Goal: Transaction & Acquisition: Purchase product/service

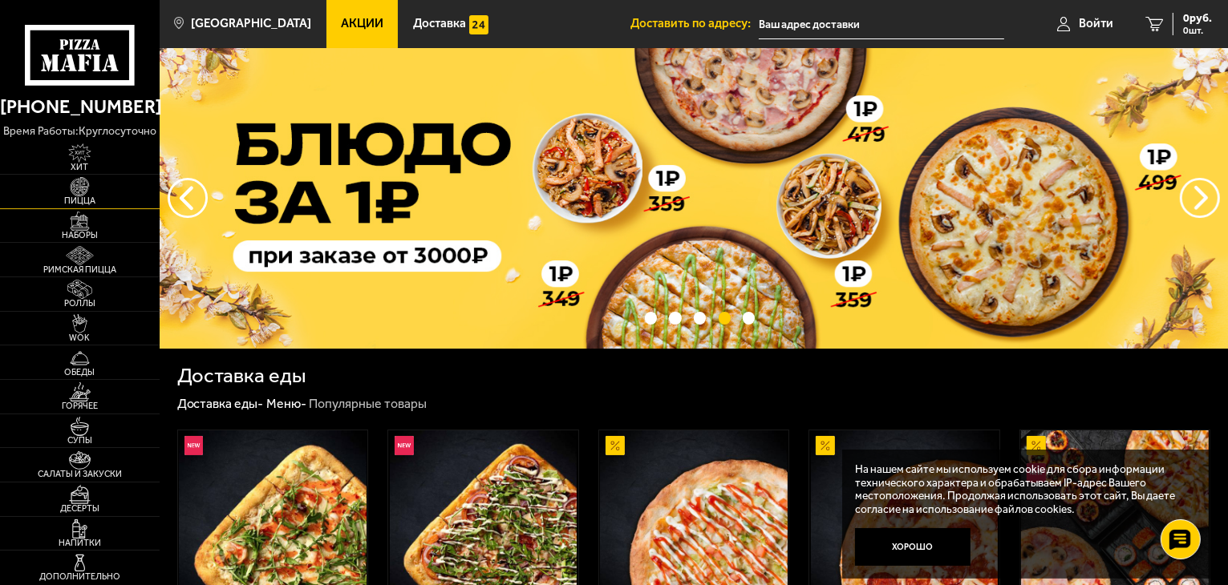
click at [93, 196] on span "Пицца" at bounding box center [80, 200] width 160 height 9
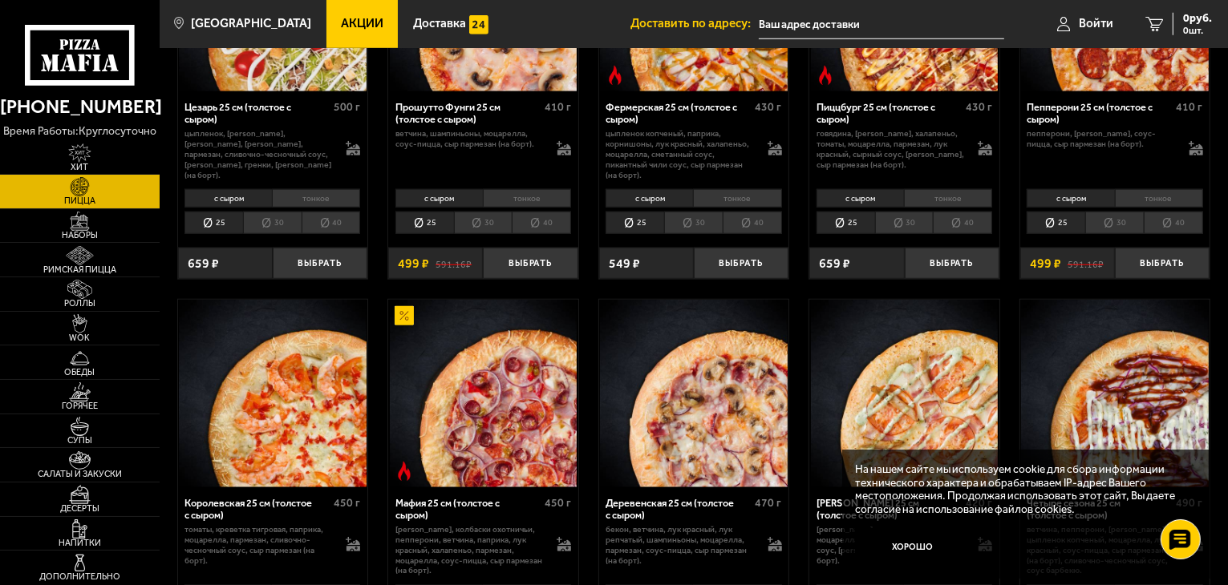
scroll to position [1523, 0]
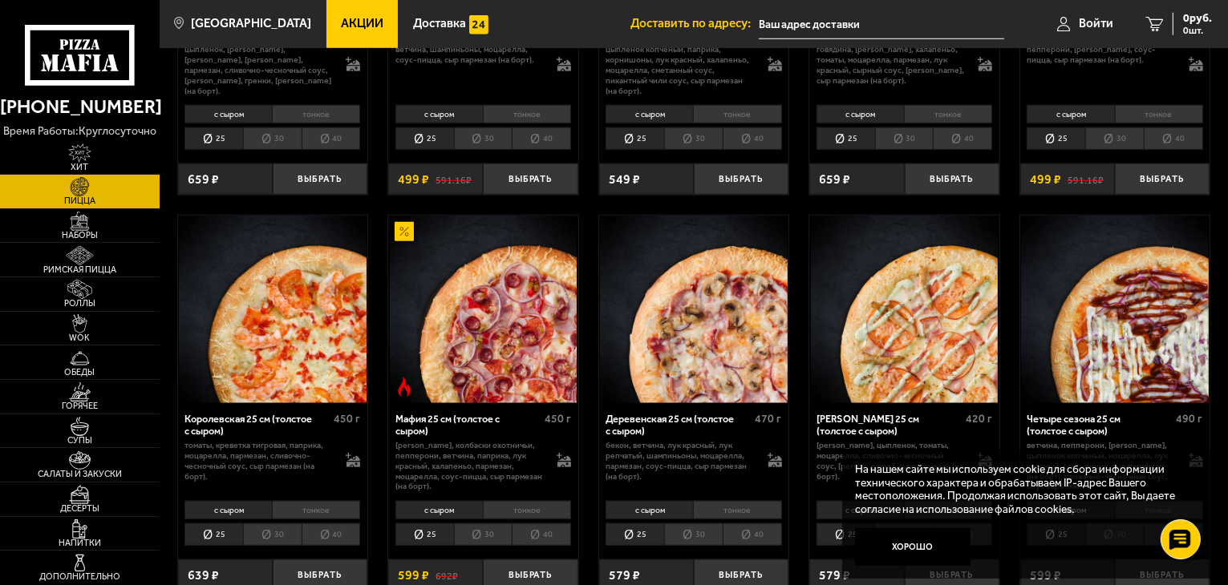
click at [481, 285] on img at bounding box center [484, 310] width 188 height 188
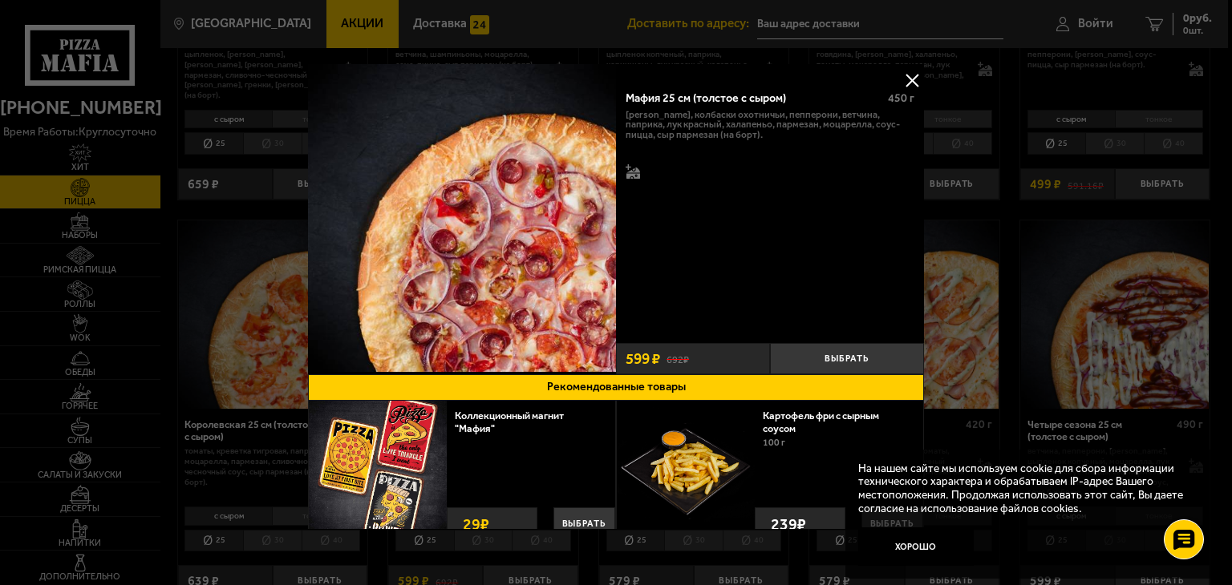
click at [911, 70] on button at bounding box center [912, 80] width 24 height 24
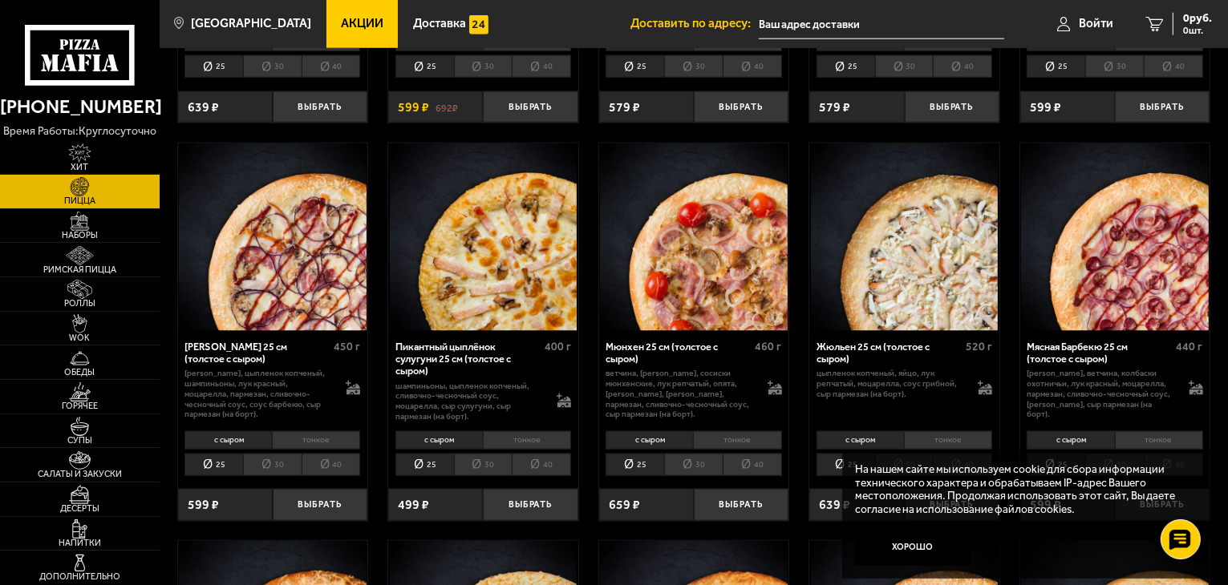
scroll to position [2085, 0]
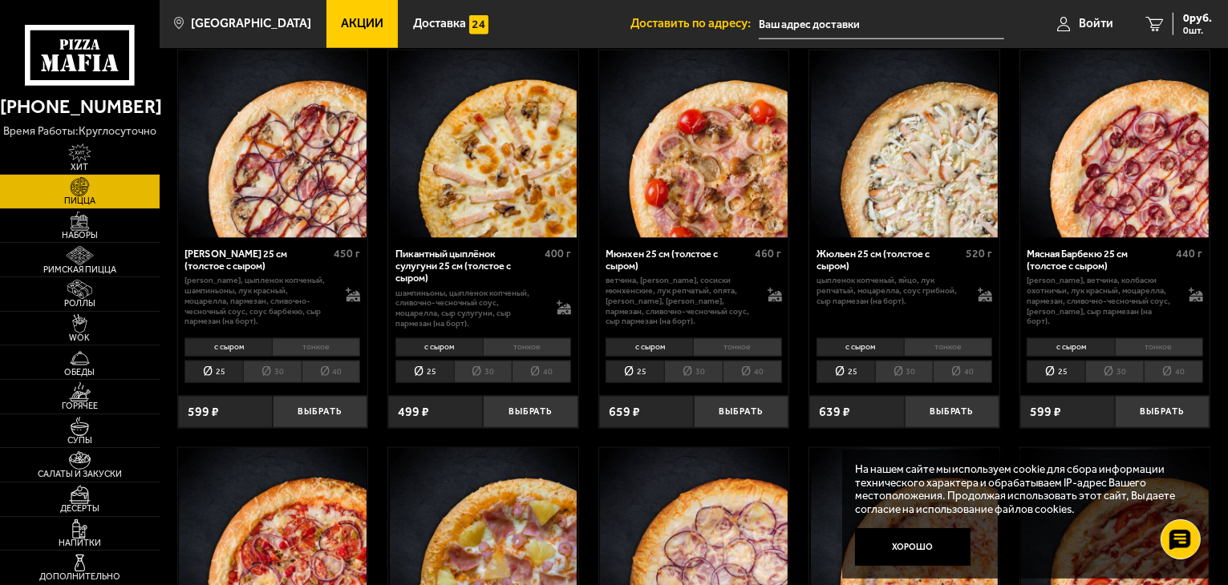
click at [663, 158] on img at bounding box center [694, 145] width 188 height 188
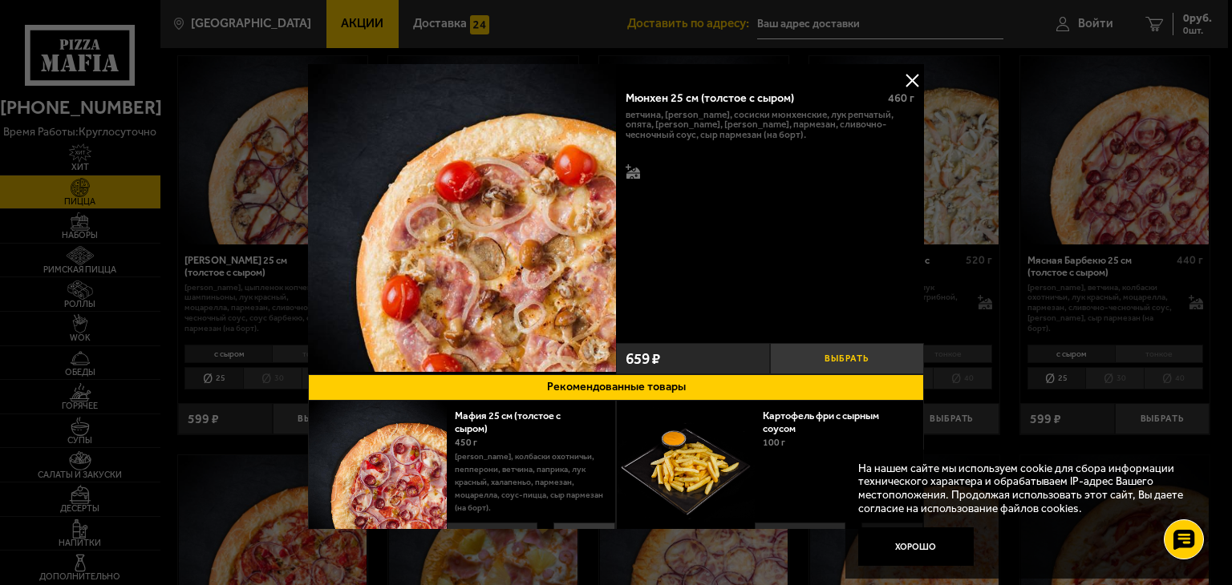
click at [823, 347] on button "Выбрать" at bounding box center [847, 358] width 154 height 31
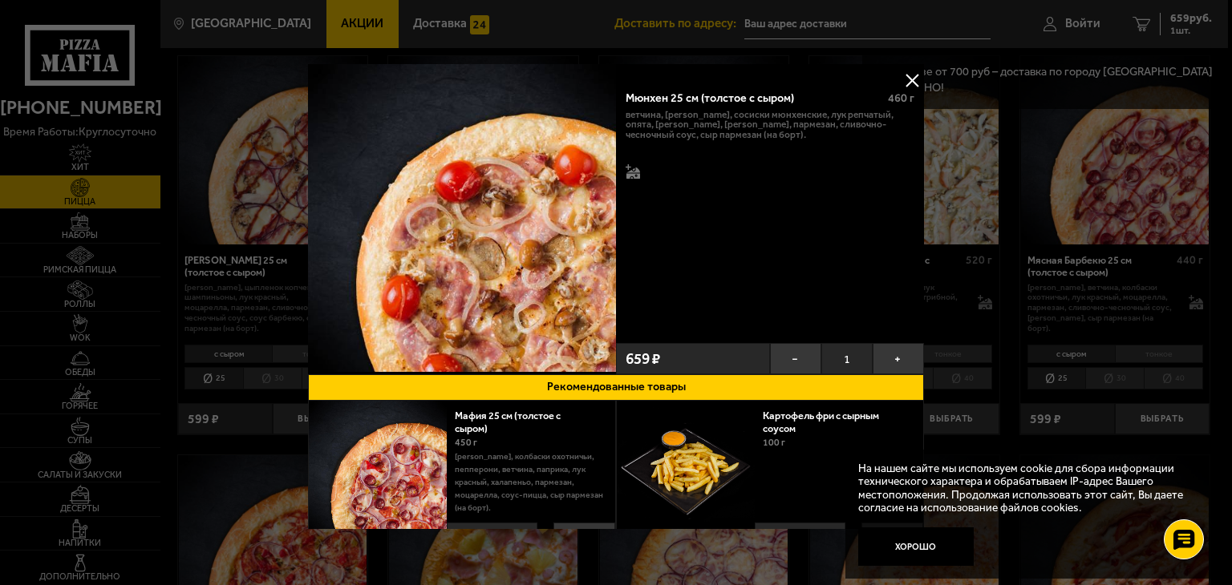
click at [907, 83] on button at bounding box center [912, 80] width 24 height 24
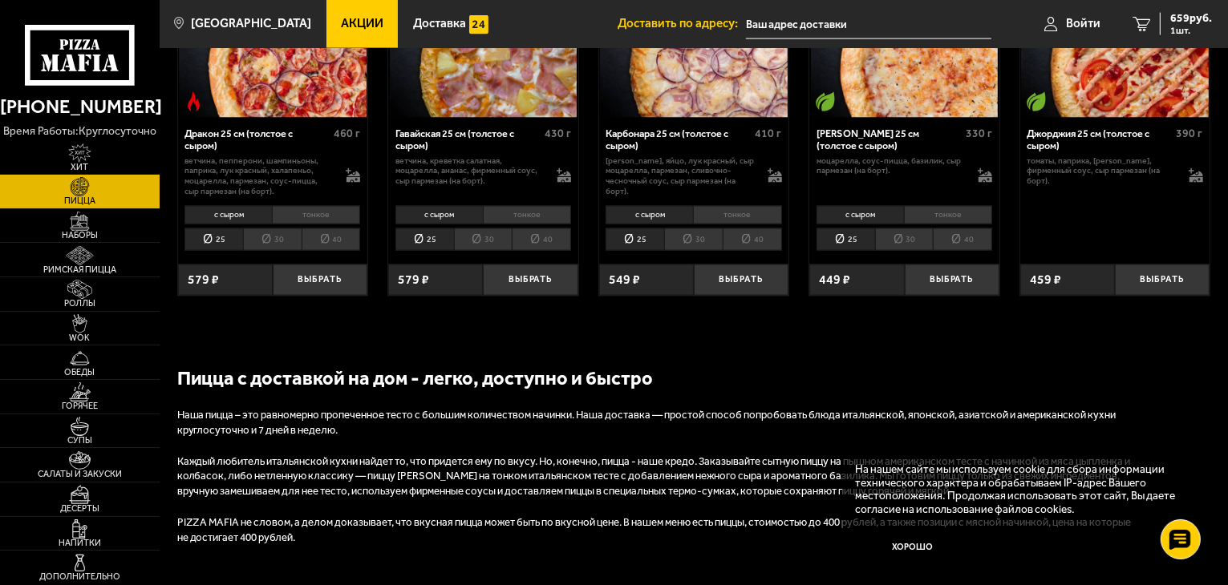
scroll to position [2486, 0]
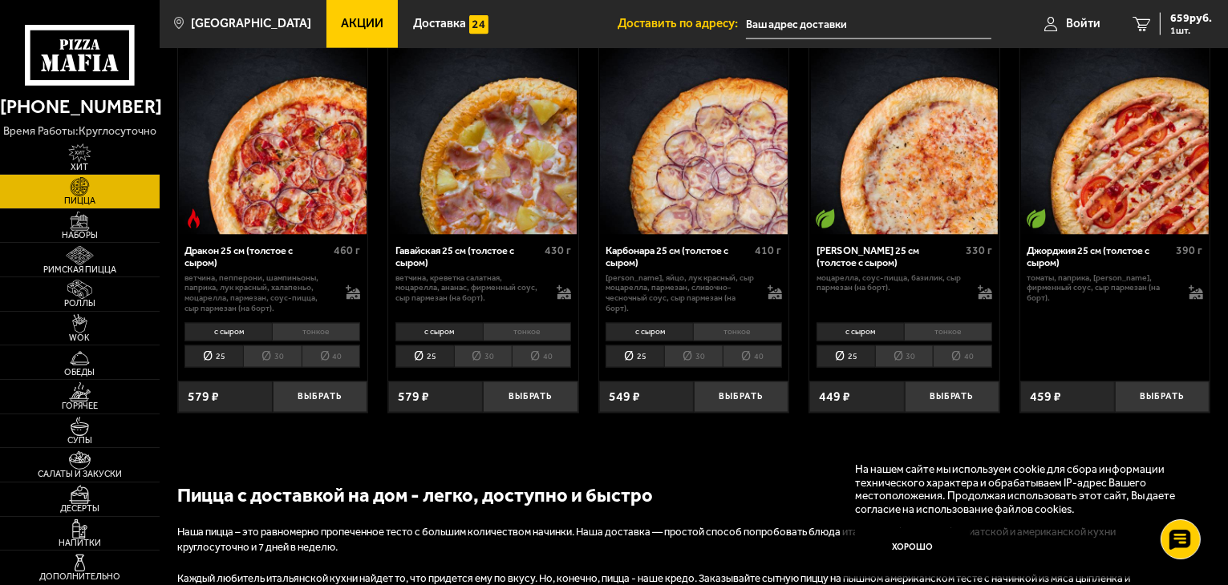
click at [285, 175] on img at bounding box center [273, 141] width 188 height 188
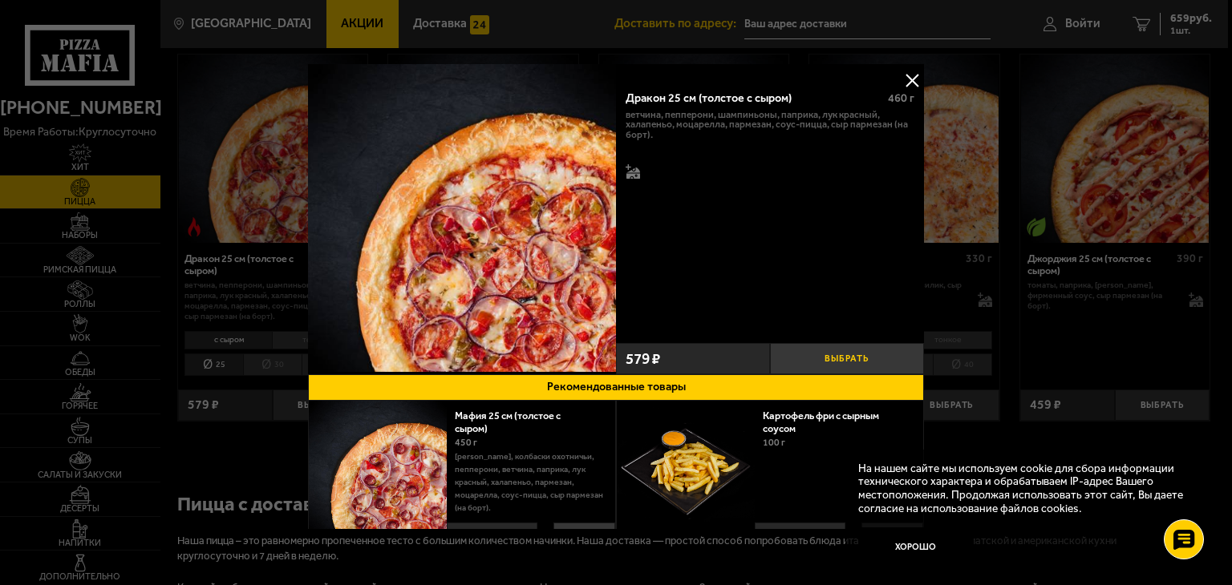
click at [853, 350] on button "Выбрать" at bounding box center [847, 358] width 154 height 31
click at [915, 82] on button at bounding box center [912, 80] width 24 height 24
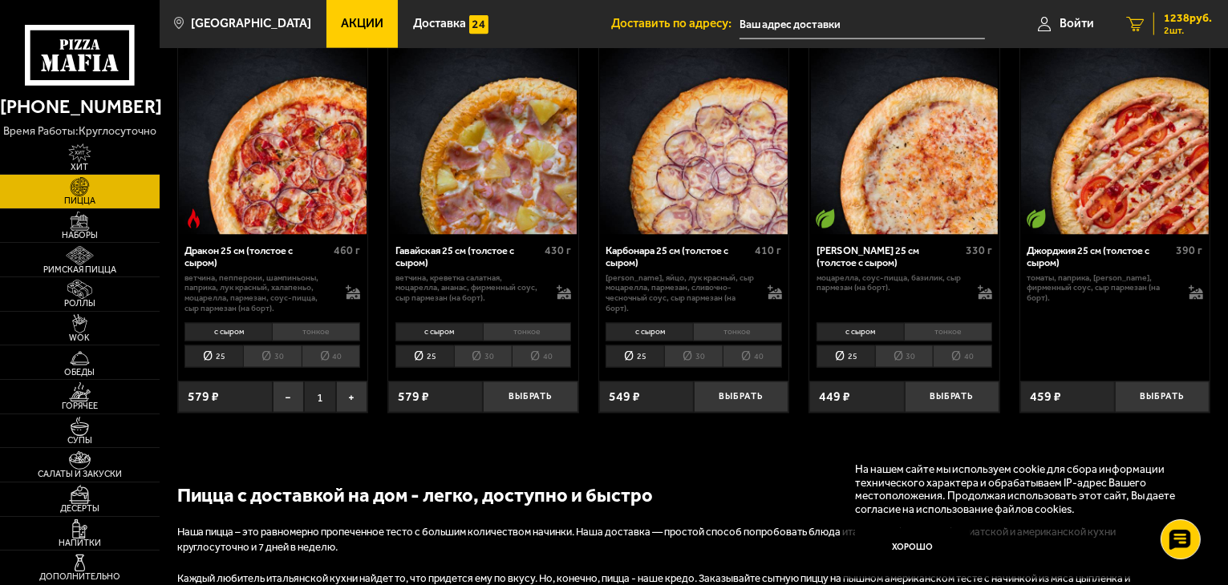
click at [1160, 28] on div "1238 руб. 2 шт." at bounding box center [1182, 24] width 59 height 22
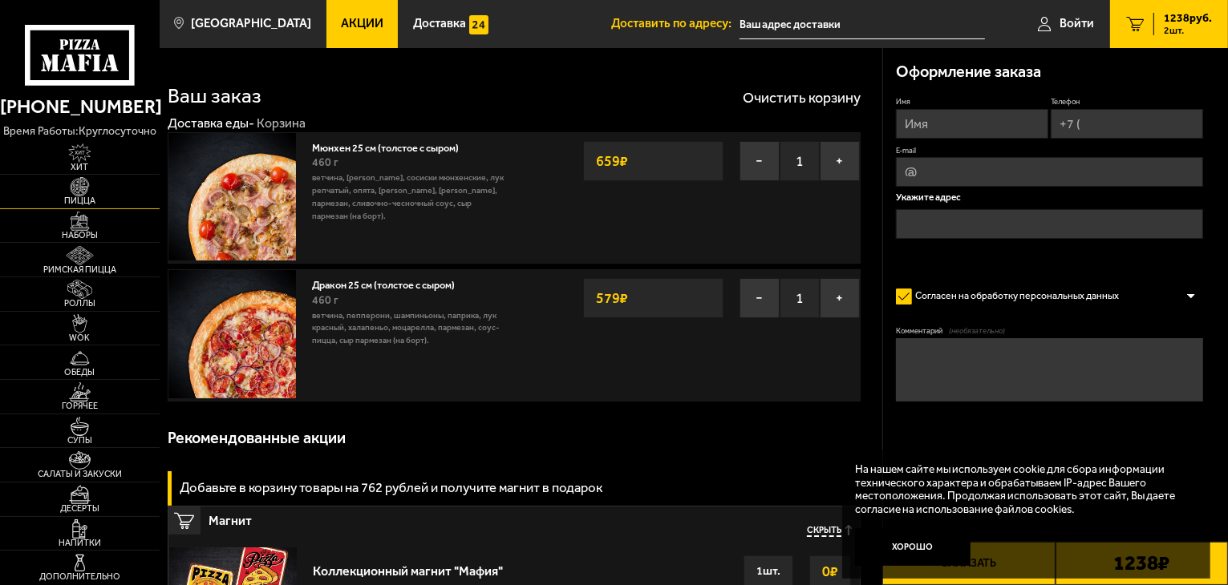
click at [54, 191] on link "Пицца" at bounding box center [80, 192] width 160 height 34
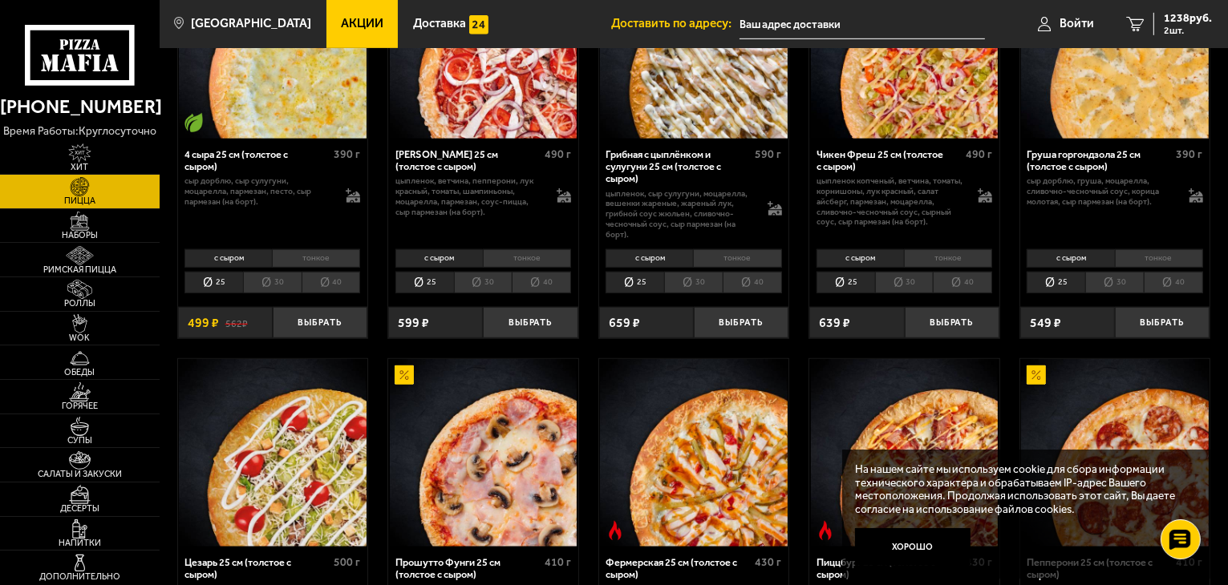
scroll to position [882, 0]
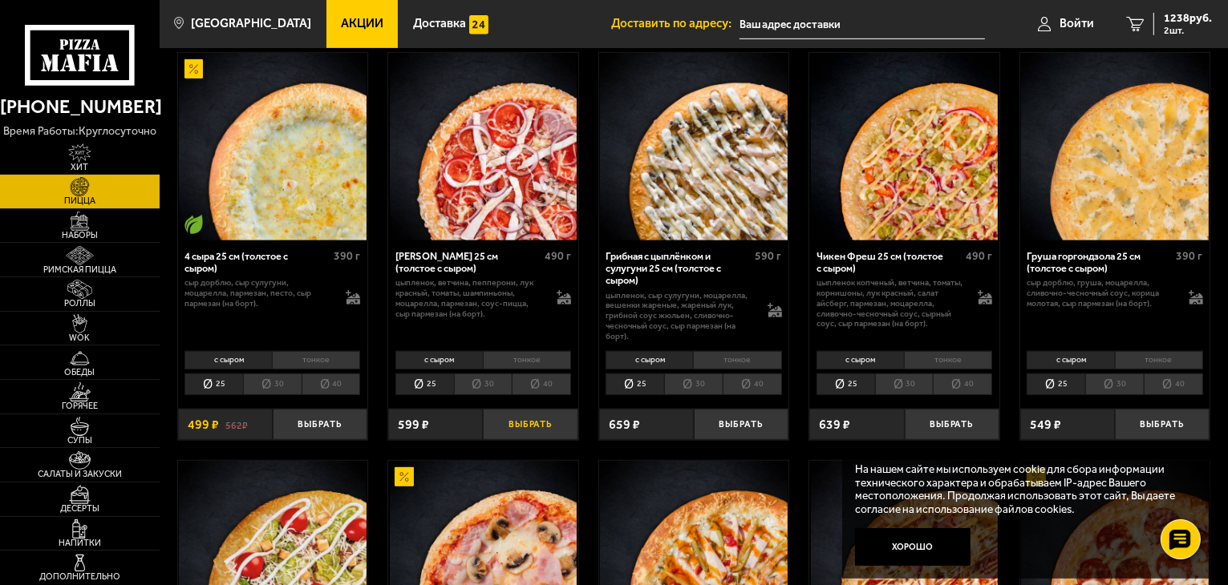
click at [504, 411] on button "Выбрать" at bounding box center [530, 424] width 95 height 31
click at [1159, 14] on div "1365 руб. 3 шт." at bounding box center [1182, 24] width 59 height 22
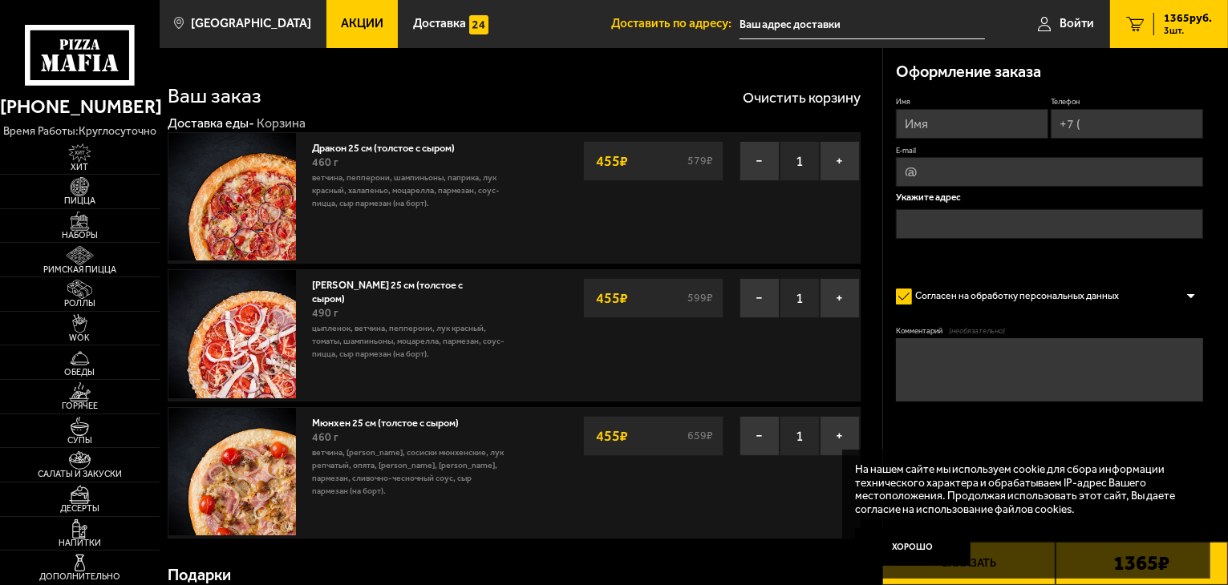
click at [940, 125] on input "Имя" at bounding box center [972, 124] width 152 height 30
type input "Максим"
type input "+7 (905) 222-46-05"
type input "maxim.b@list.ru"
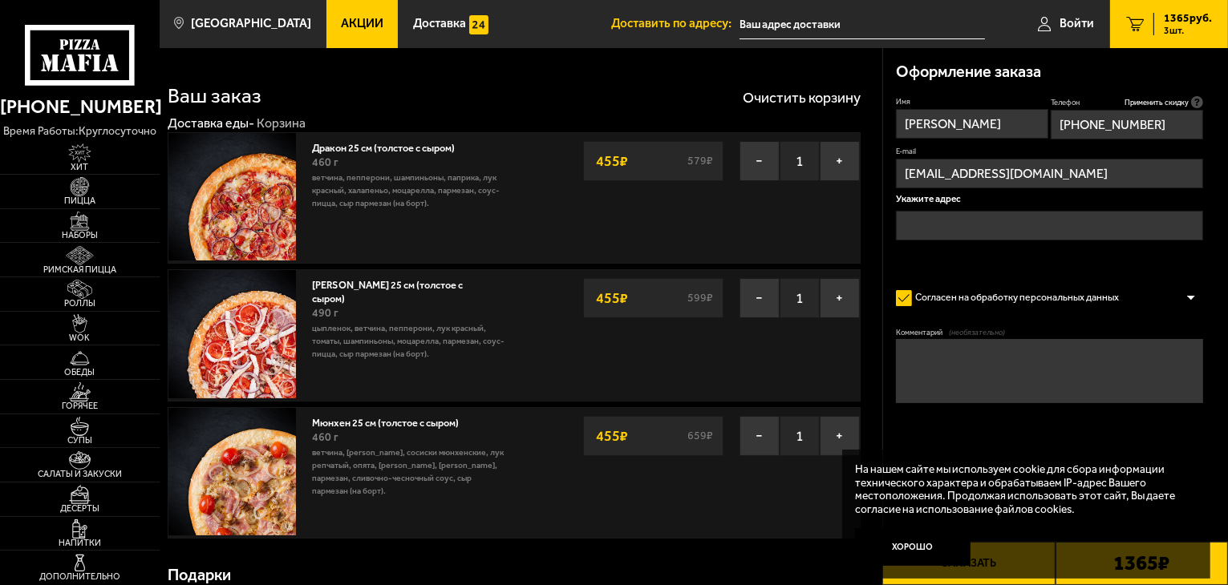
click at [943, 228] on input "text" at bounding box center [1049, 226] width 307 height 30
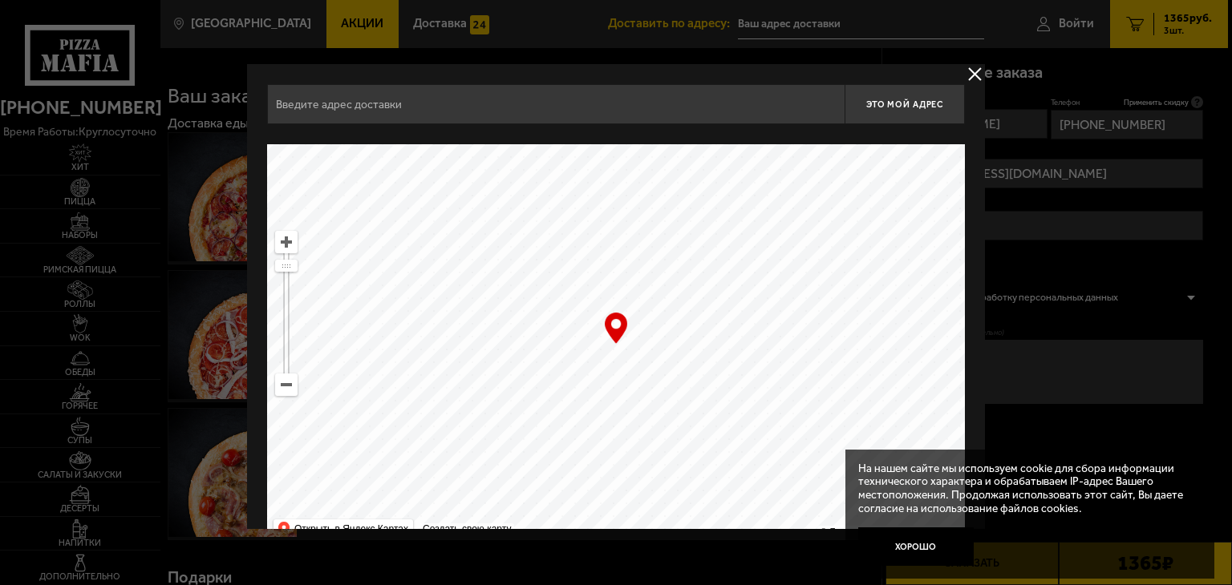
click at [475, 107] on input "text" at bounding box center [555, 104] width 577 height 40
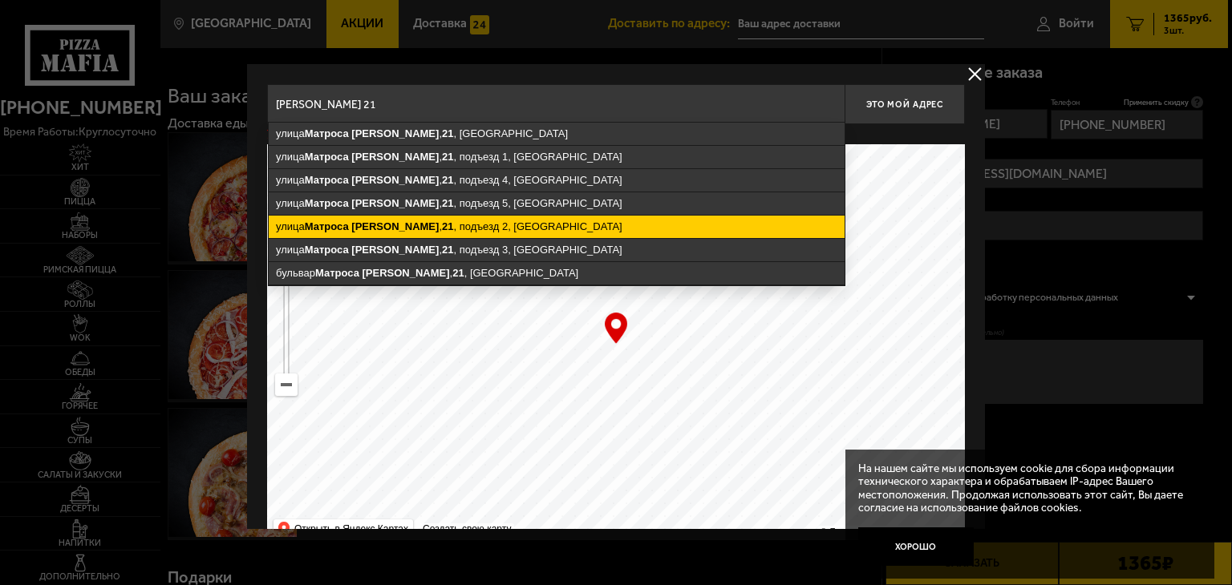
click at [484, 220] on ymaps "улица Матроса Железняка , 21 , подъезд 2, Санкт-Петербург" at bounding box center [557, 227] width 576 height 22
type input "Санкт-Петербург, улица Матроса Железняка, 21, подъезд 2"
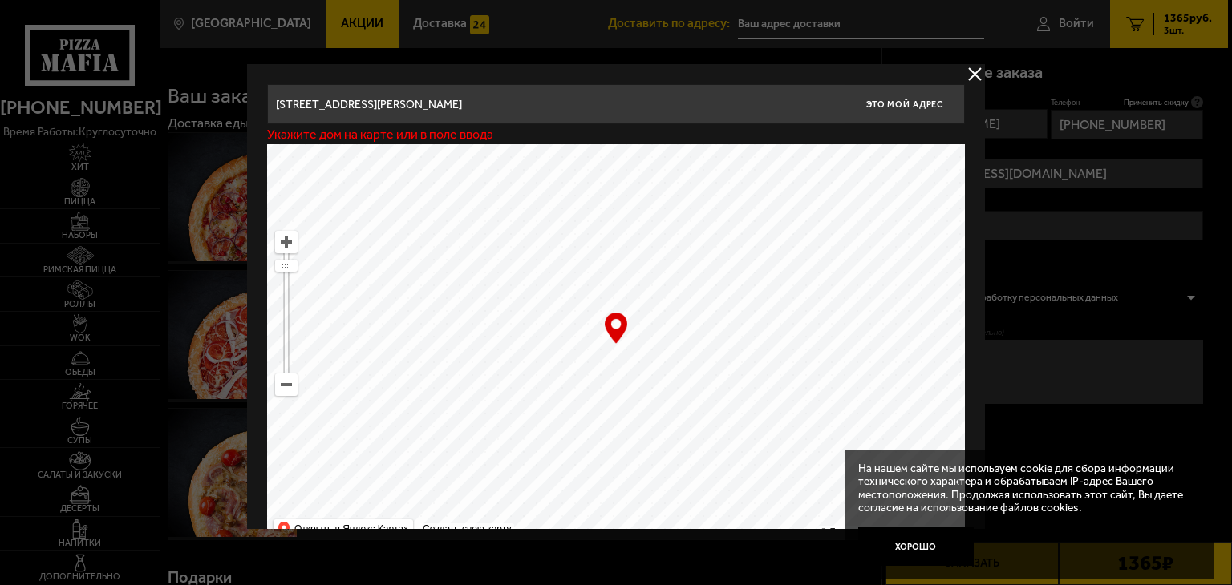
type input "улица Матроса Железняка, 21, подъезд 2"
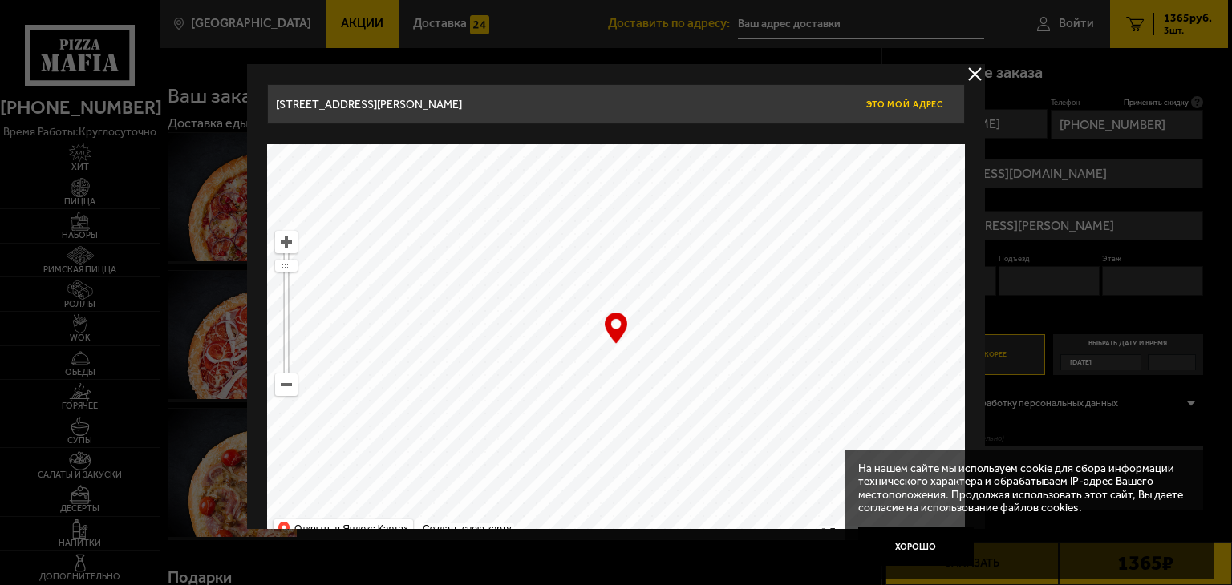
click at [885, 100] on span "Это мой адрес" at bounding box center [904, 104] width 77 height 10
type input "Санкт-Петербург, улица Матроса Железняка, 21, подъезд 2"
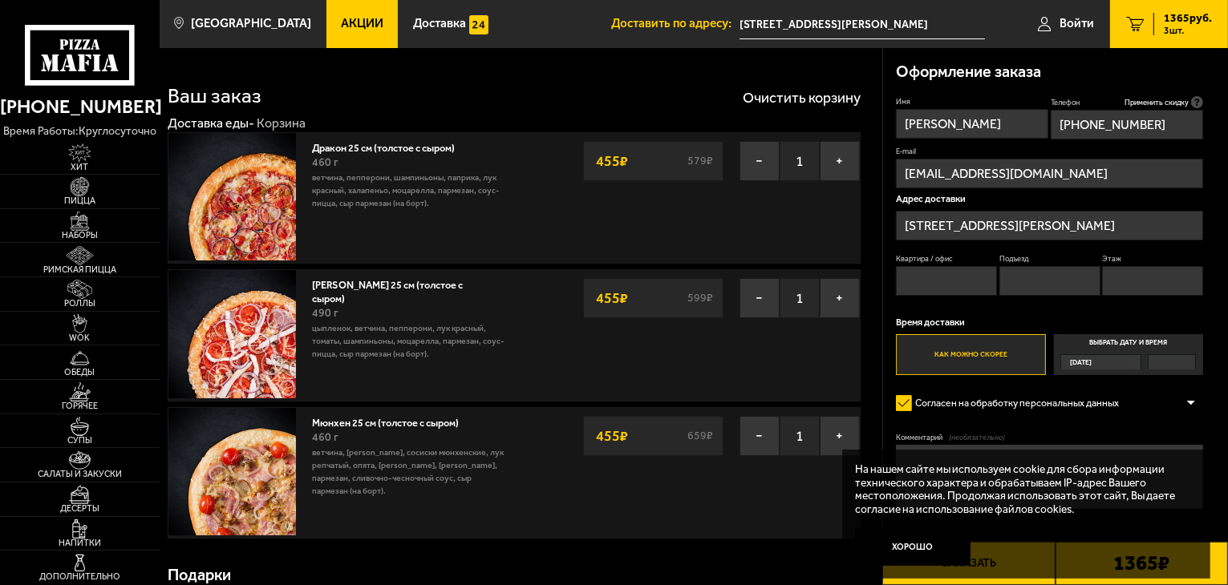
click at [953, 281] on input "Квартира / офис" at bounding box center [946, 281] width 101 height 30
type input "40"
click at [1073, 287] on input "Подъезд" at bounding box center [1049, 281] width 101 height 30
type input "2"
click at [1134, 282] on input "Этаж" at bounding box center [1152, 281] width 101 height 30
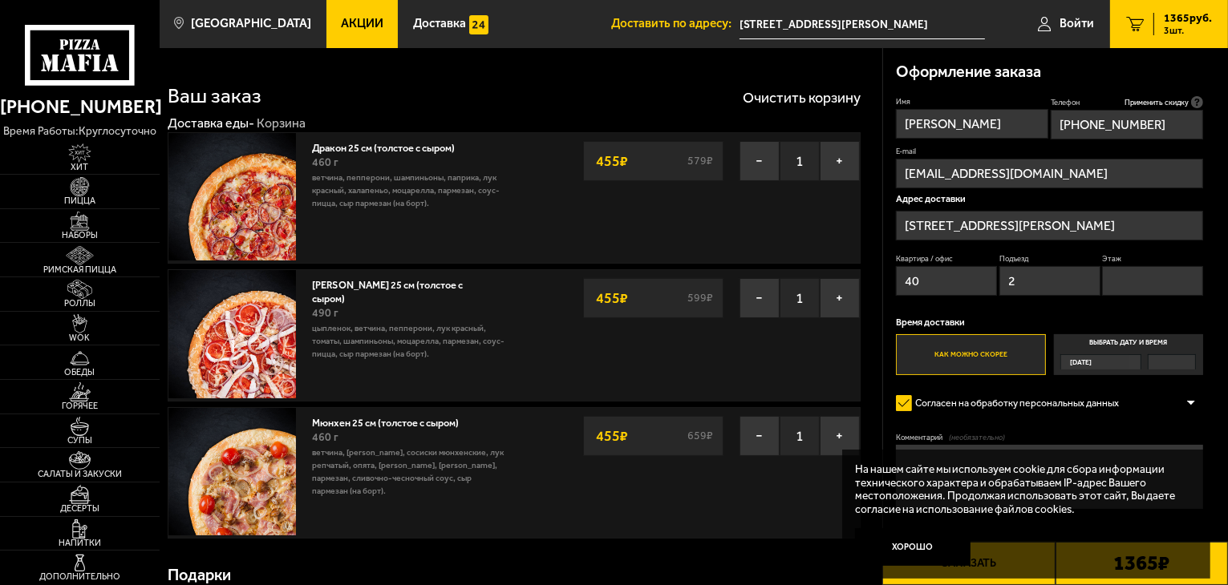
type input "5"
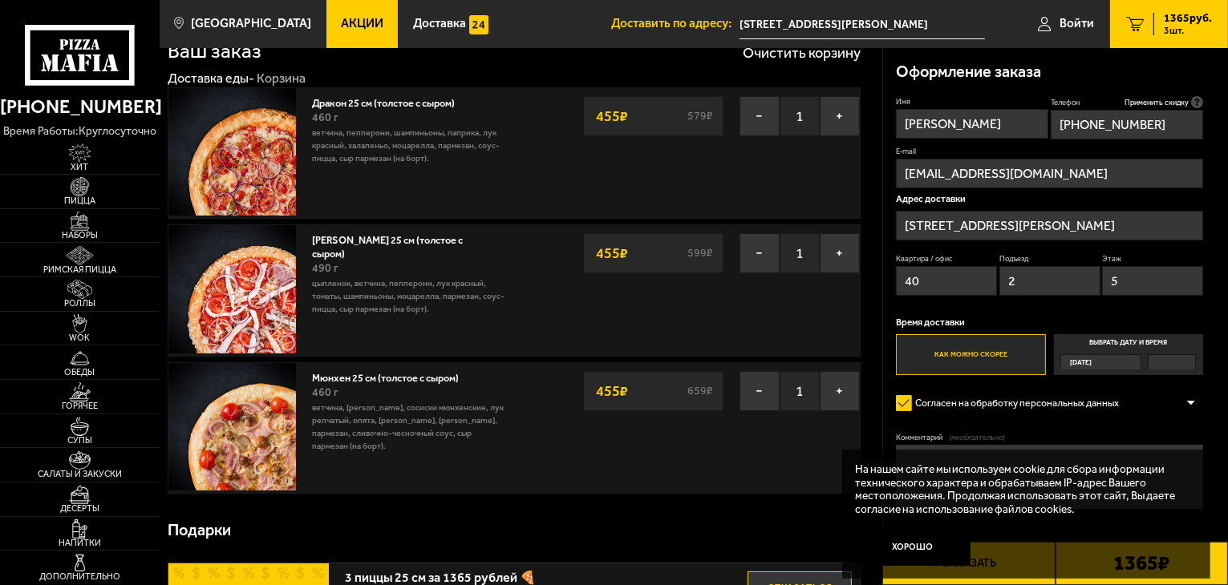
scroll to position [160, 0]
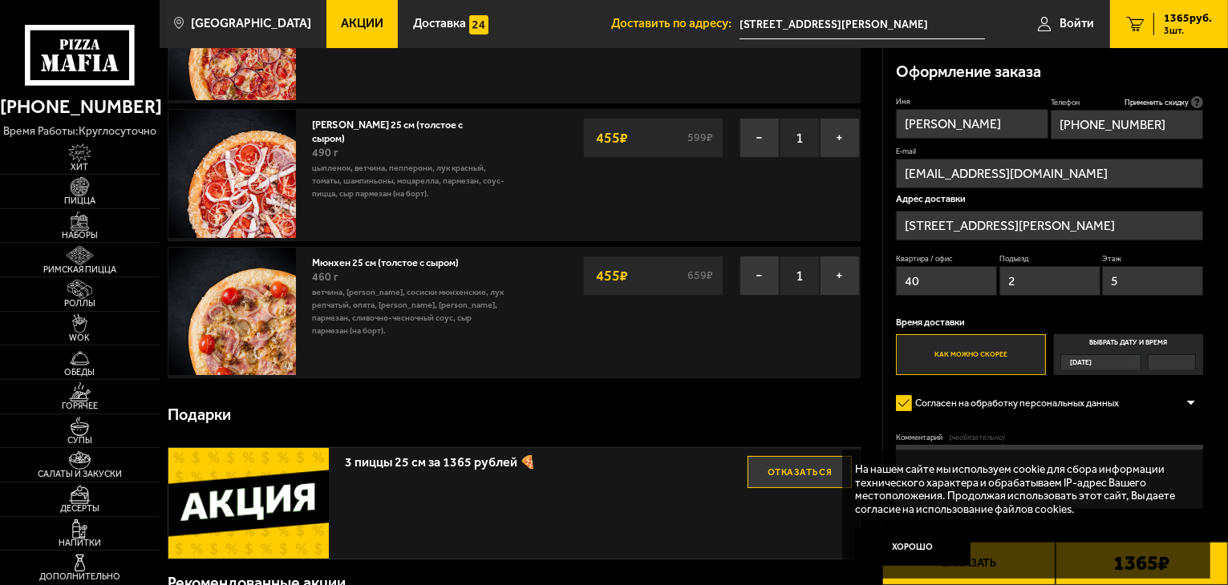
click at [1005, 352] on label "Как можно скорее" at bounding box center [971, 354] width 150 height 41
click at [0, 0] on input "Как можно скорее" at bounding box center [0, 0] width 0 height 0
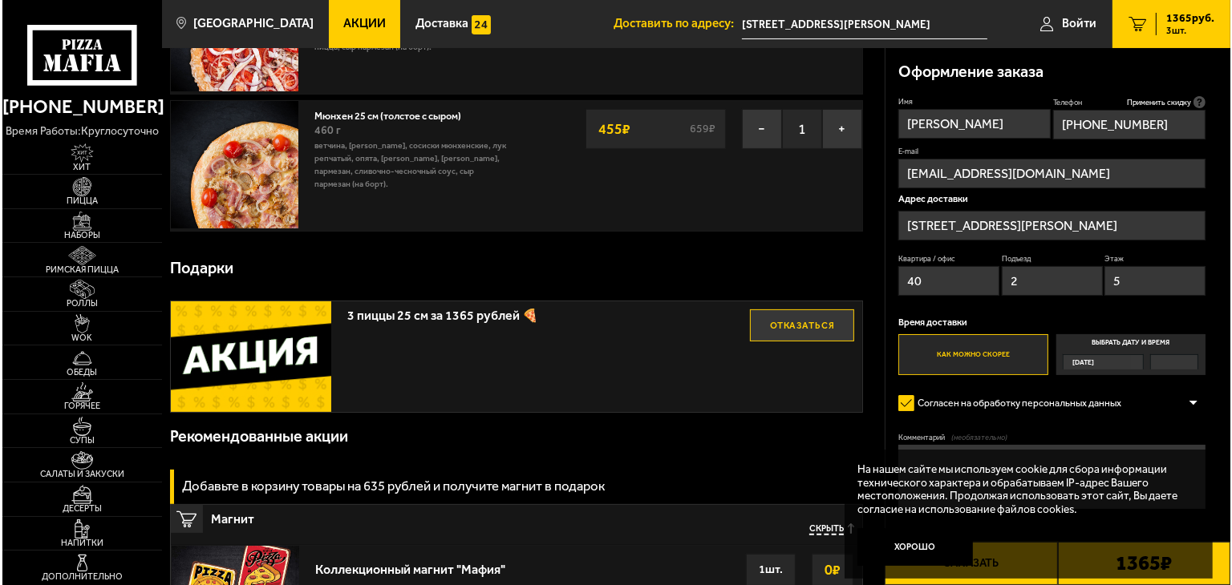
scroll to position [321, 0]
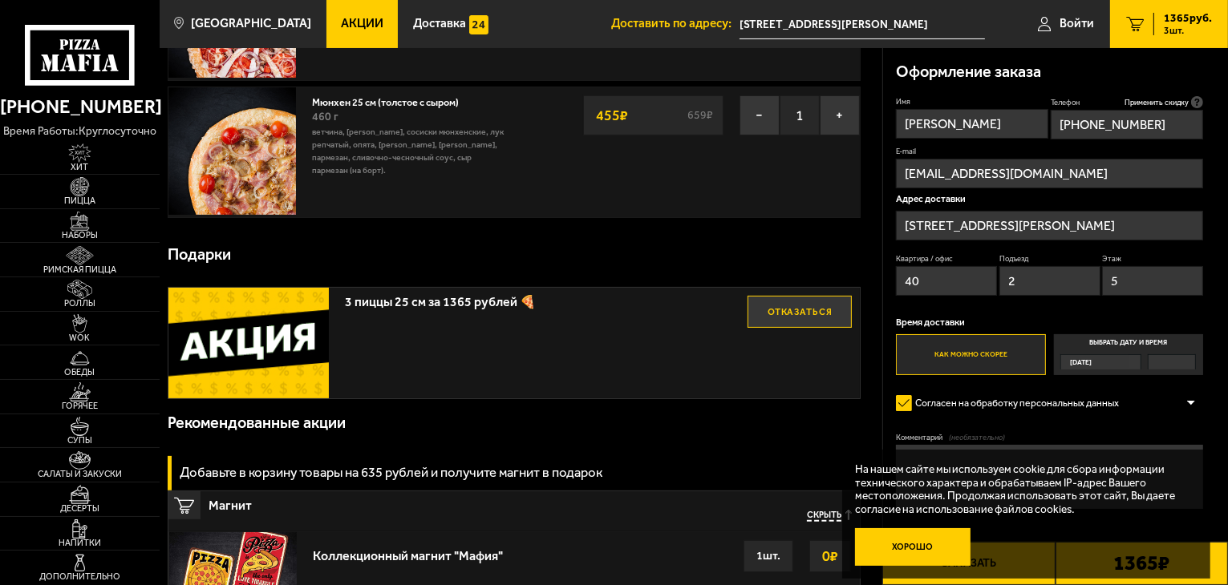
click at [928, 552] on button "Хорошо" at bounding box center [912, 547] width 115 height 38
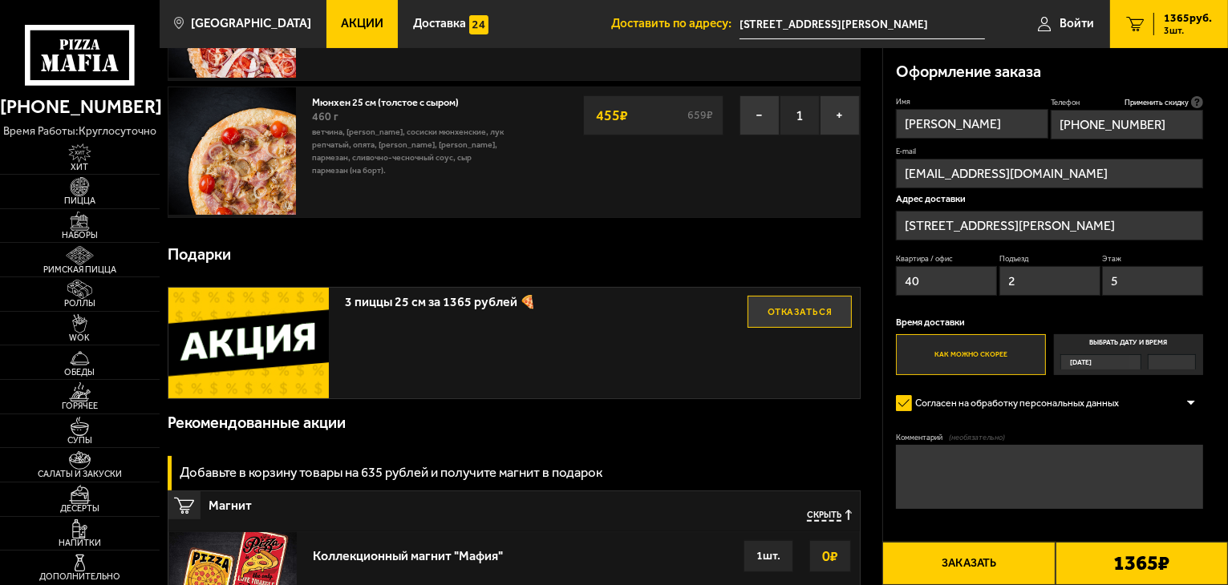
click at [1001, 572] on button "Заказать" at bounding box center [968, 563] width 172 height 43
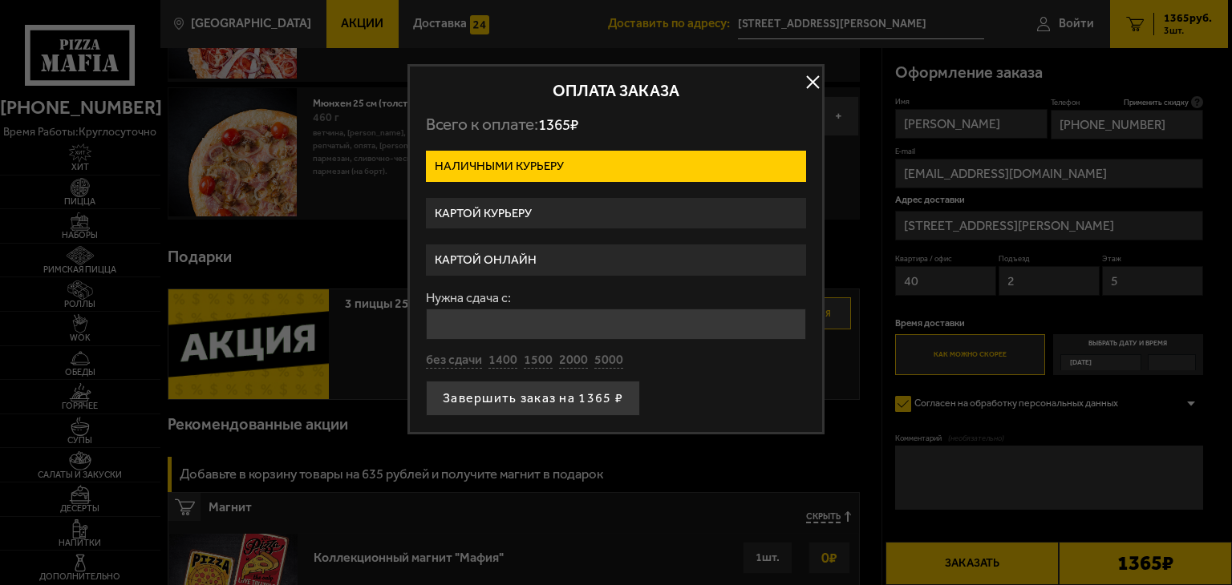
click at [534, 265] on label "Картой онлайн" at bounding box center [616, 260] width 380 height 31
click at [0, 0] on input "Картой онлайн" at bounding box center [0, 0] width 0 height 0
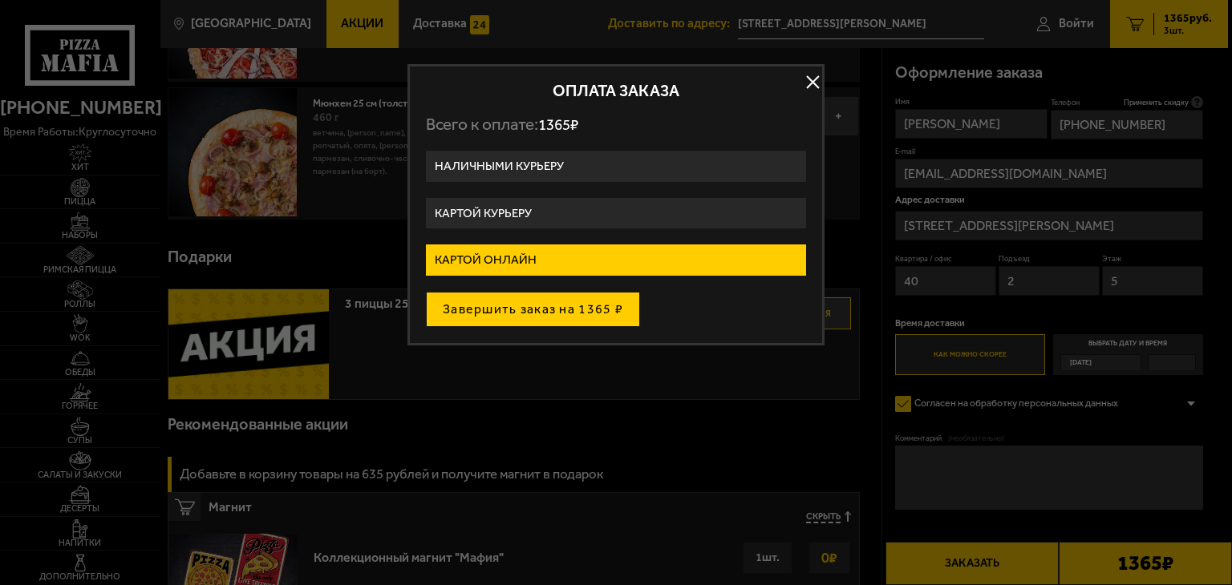
click at [616, 309] on button "Завершить заказ на 1365 ₽" at bounding box center [533, 309] width 214 height 35
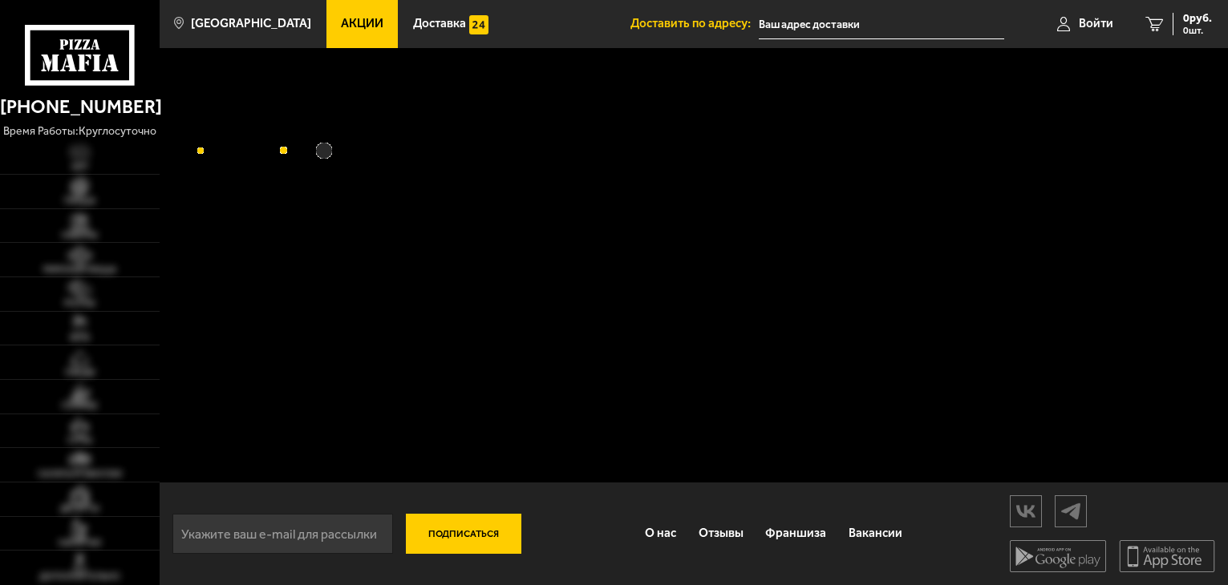
type input "[STREET_ADDRESS][PERSON_NAME]"
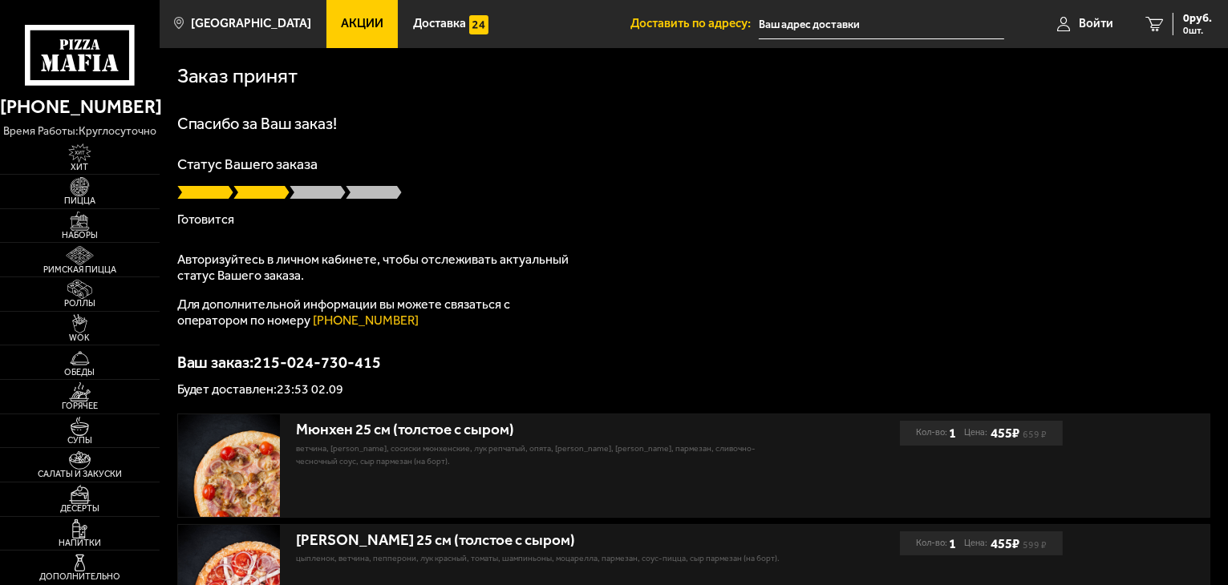
type input "[STREET_ADDRESS][PERSON_NAME]"
